Goal: Transaction & Acquisition: Purchase product/service

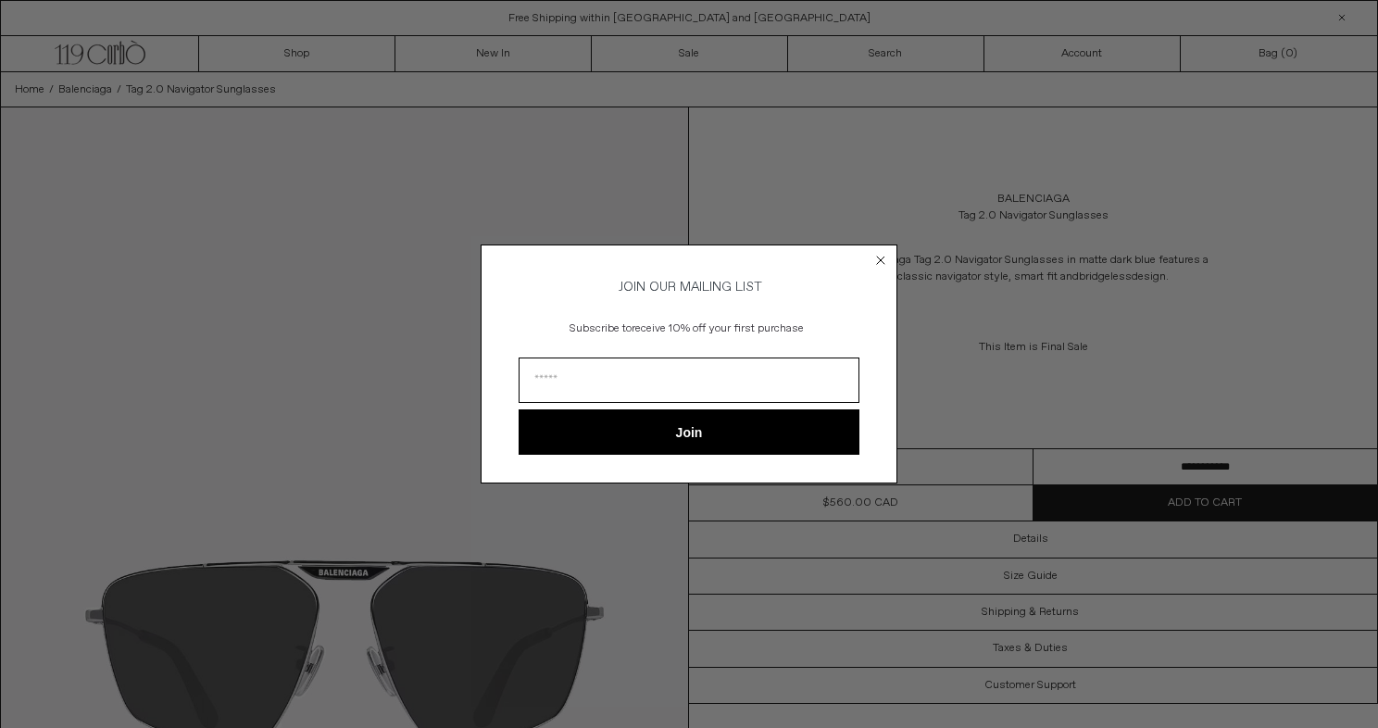
click at [879, 257] on icon "Close dialog" at bounding box center [880, 260] width 7 height 7
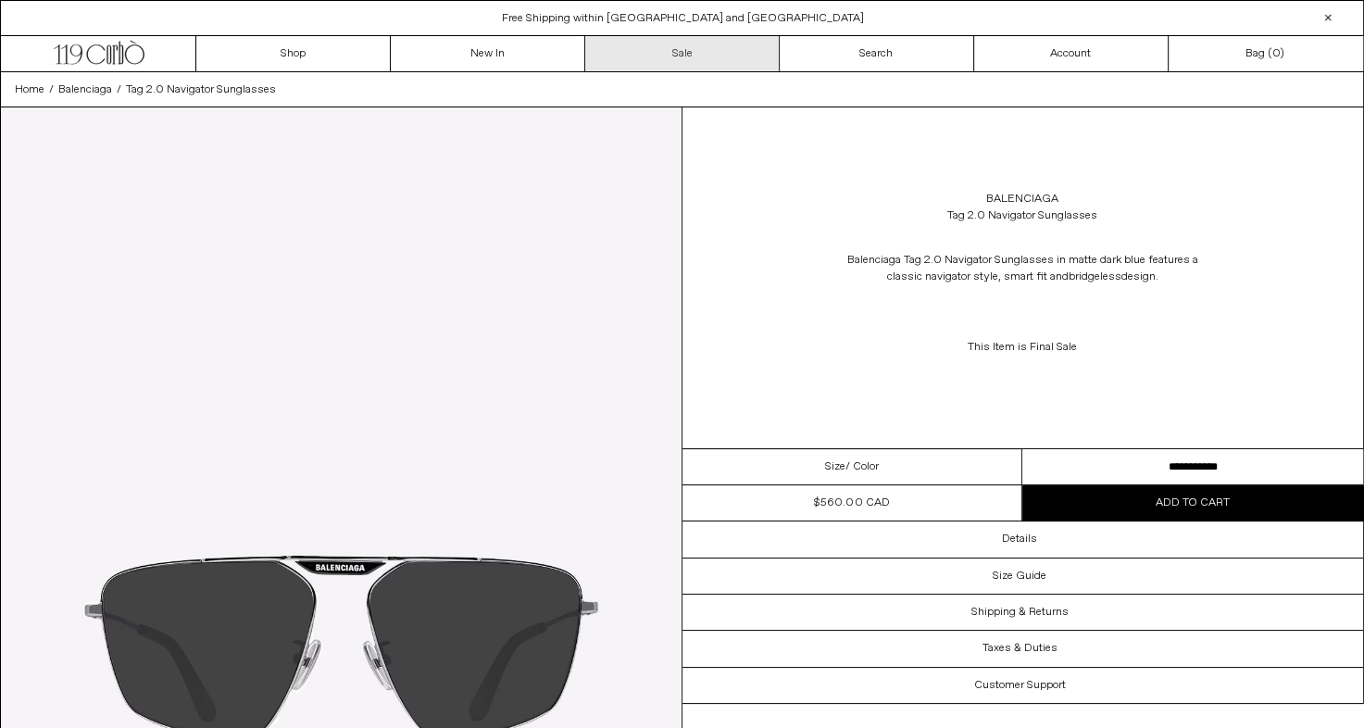
click at [693, 50] on link "Sale" at bounding box center [682, 53] width 195 height 35
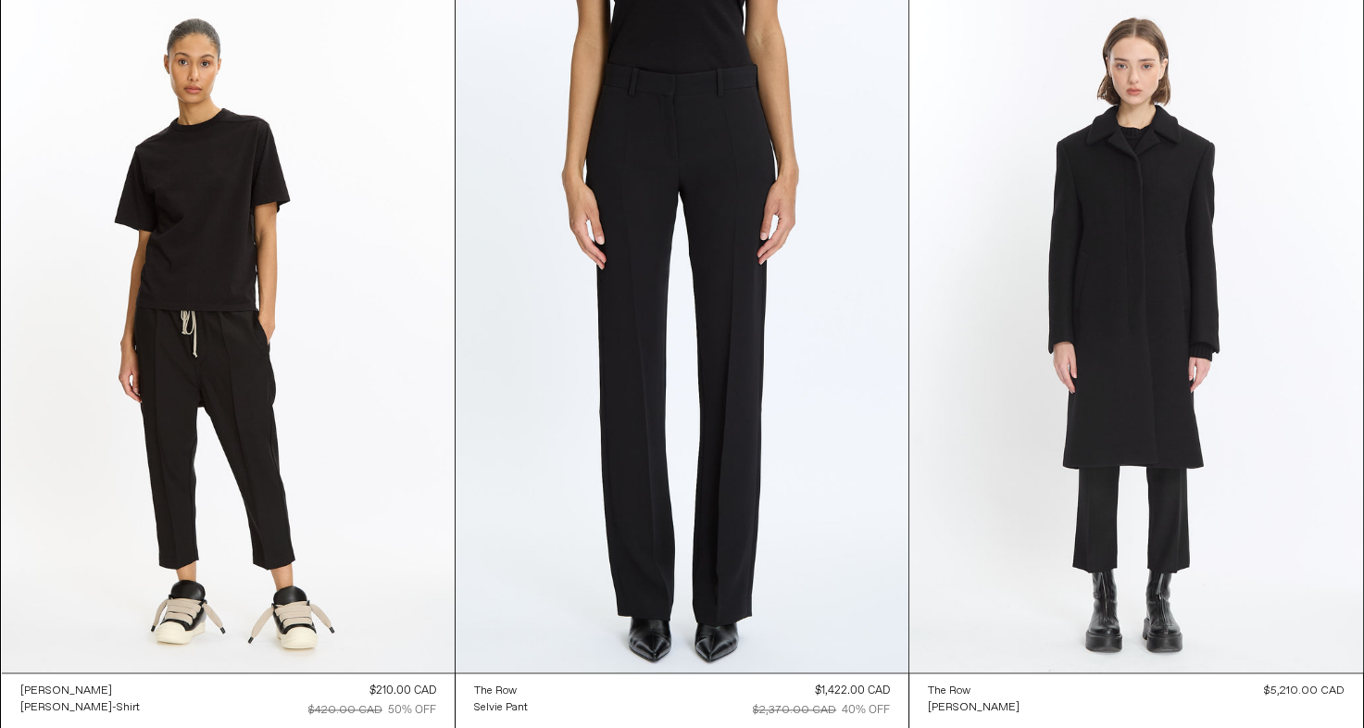
scroll to position [22163, 0]
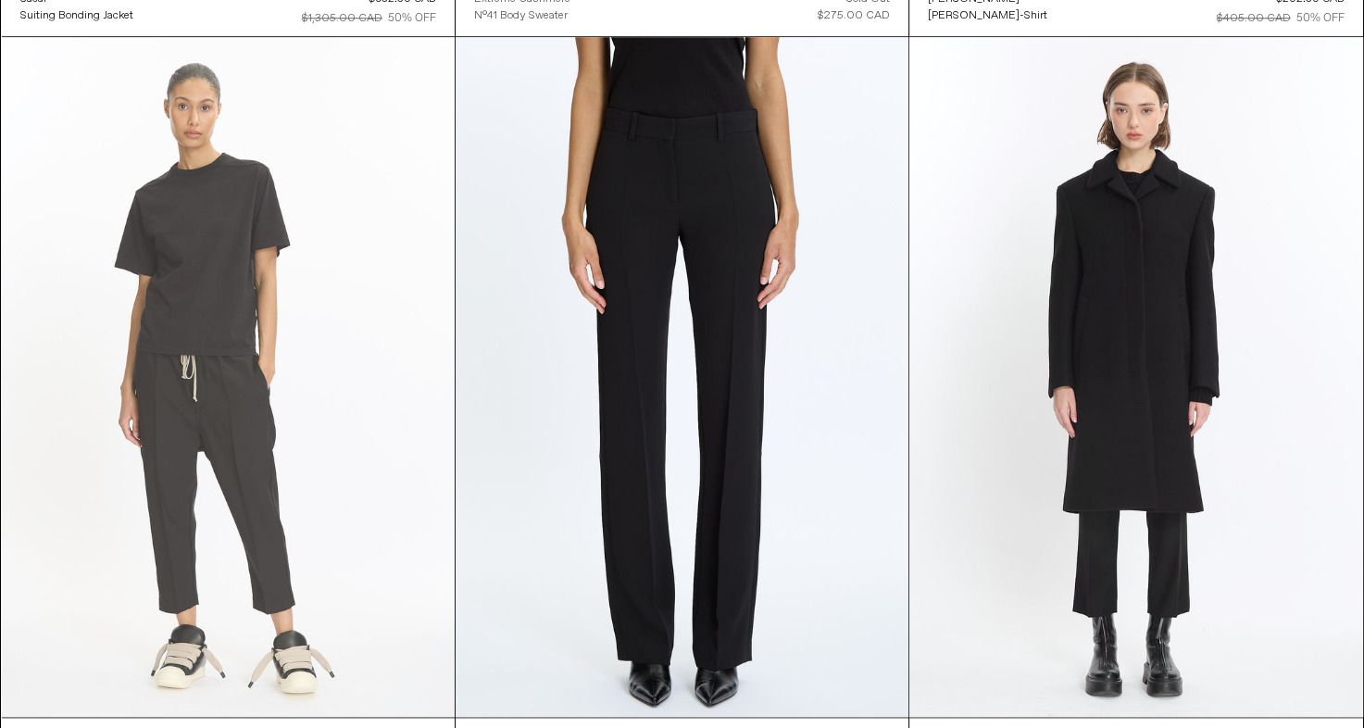
click at [237, 251] on at bounding box center [228, 377] width 453 height 680
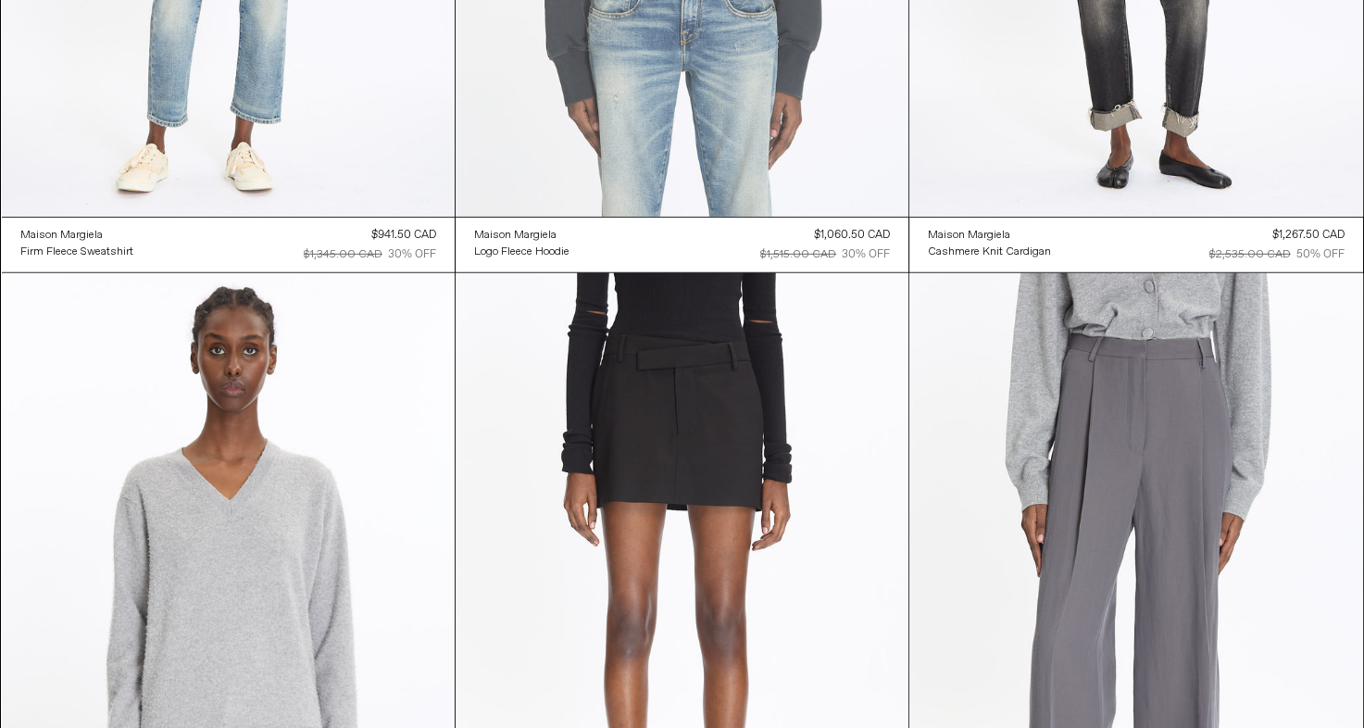
scroll to position [25646, 0]
